Goal: Task Accomplishment & Management: Complete application form

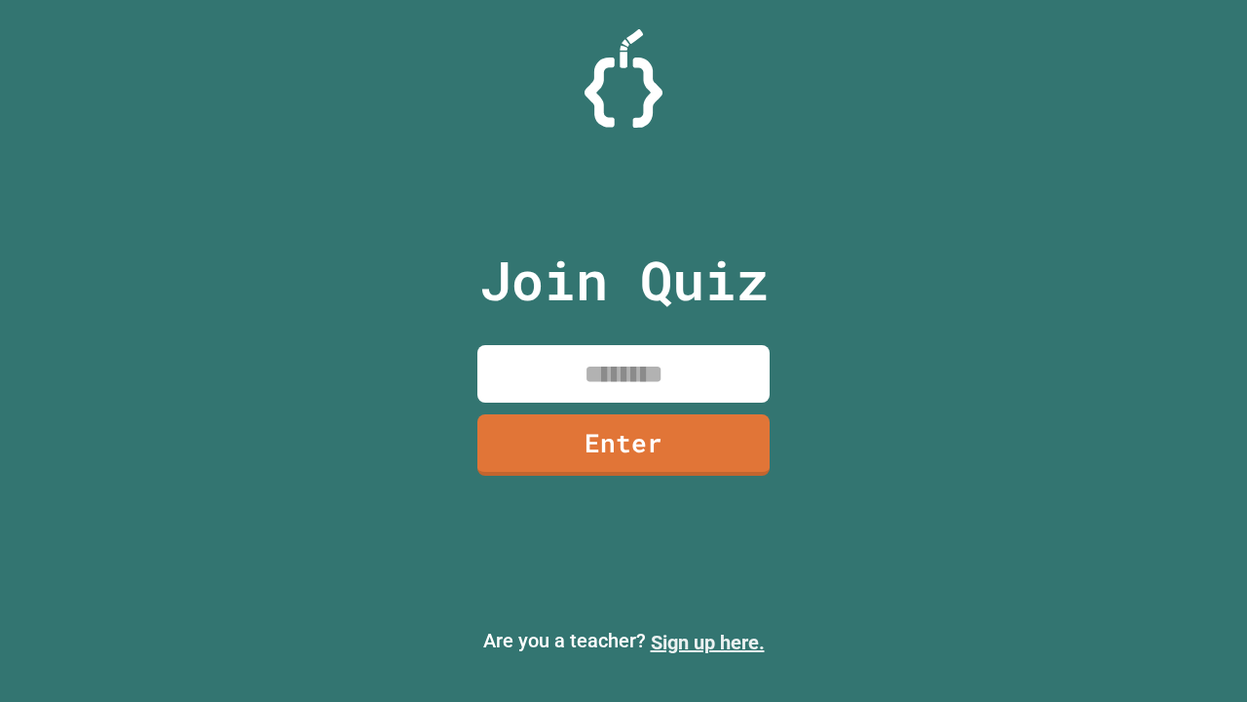
click at [707, 642] on link "Sign up here." at bounding box center [708, 641] width 114 height 23
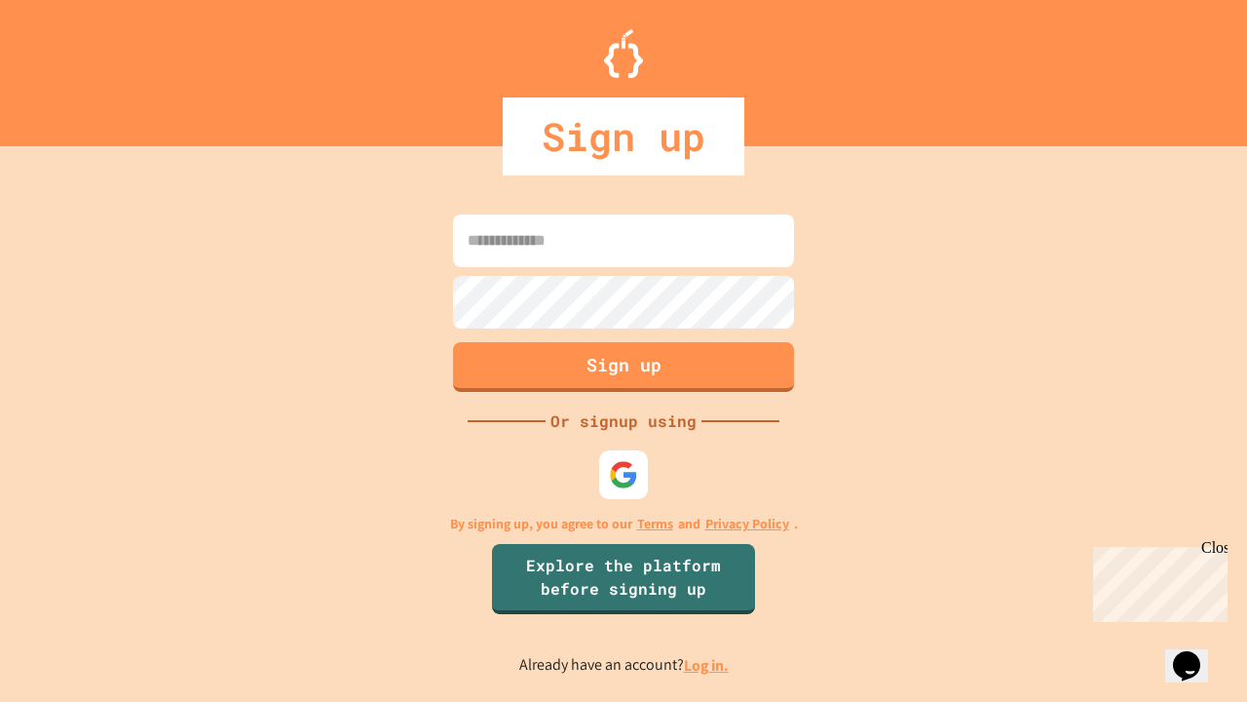
click at [707, 665] on link "Log in." at bounding box center [706, 665] width 45 height 20
